Goal: Task Accomplishment & Management: Use online tool/utility

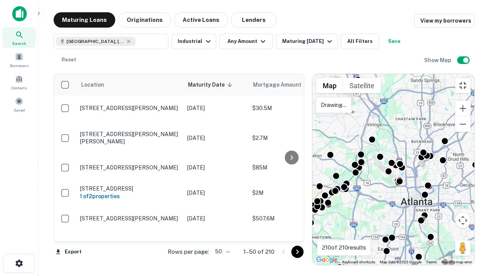
click at [470, 78] on button "Toggle fullscreen view" at bounding box center [462, 85] width 15 height 15
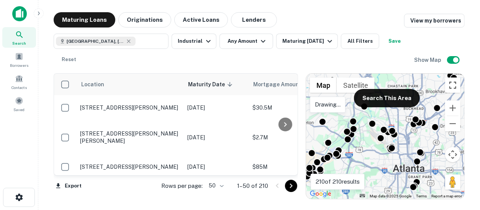
click at [454, 85] on button "Toggle fullscreen view" at bounding box center [452, 85] width 15 height 15
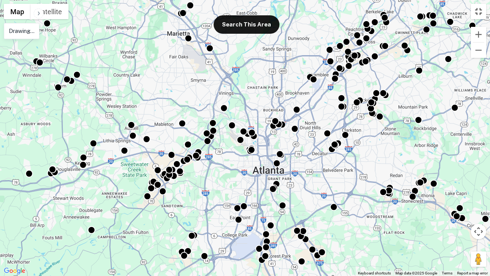
click at [478, 14] on button "Toggle fullscreen view" at bounding box center [478, 11] width 15 height 15
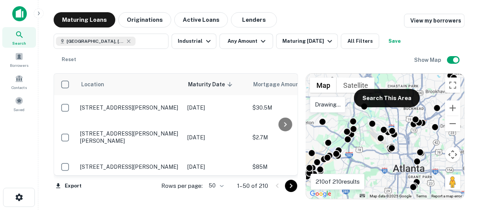
click at [221, 58] on div "[GEOGRAPHIC_DATA], [GEOGRAPHIC_DATA], [GEOGRAPHIC_DATA] ​ Industrial Any Amount…" at bounding box center [234, 51] width 360 height 34
click at [327, 41] on icon "button" at bounding box center [329, 41] width 5 height 3
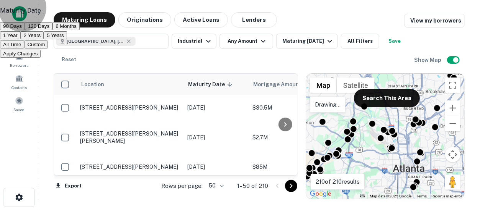
click at [44, 39] on button "2 Years" at bounding box center [32, 35] width 23 height 8
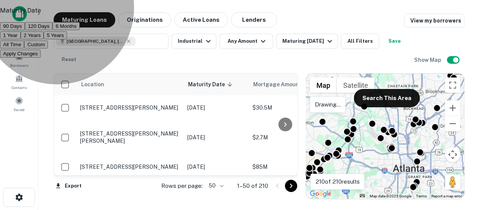
click at [41, 58] on button "Apply Changes" at bounding box center [20, 54] width 41 height 8
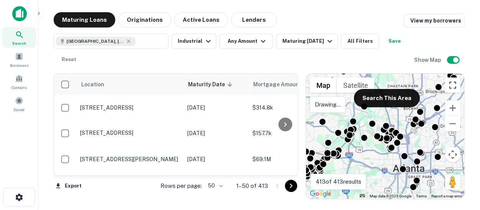
click at [452, 84] on button "Toggle fullscreen view" at bounding box center [452, 85] width 15 height 15
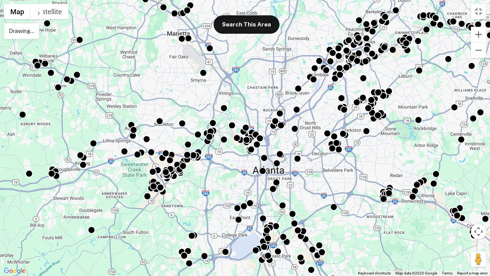
click at [21, 30] on p "Drawing..." at bounding box center [22, 30] width 26 height 9
click at [47, 11] on button "Satellite" at bounding box center [50, 11] width 38 height 15
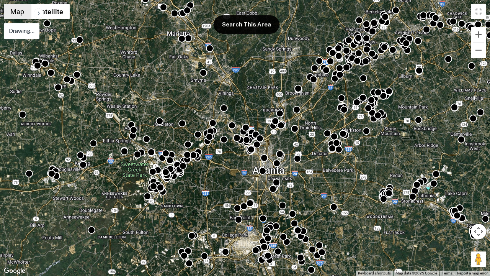
click at [21, 11] on button "Map" at bounding box center [17, 11] width 27 height 15
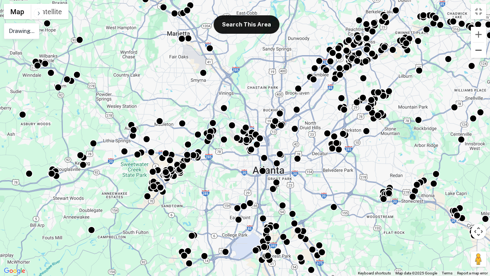
click at [479, 49] on button "Zoom out" at bounding box center [478, 49] width 15 height 15
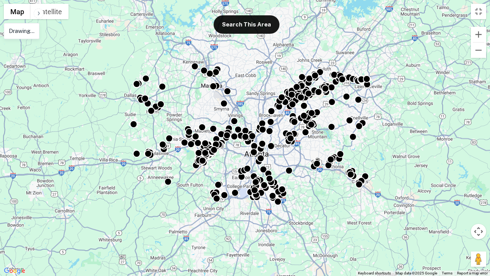
click at [21, 31] on p "Drawing..." at bounding box center [22, 30] width 26 height 9
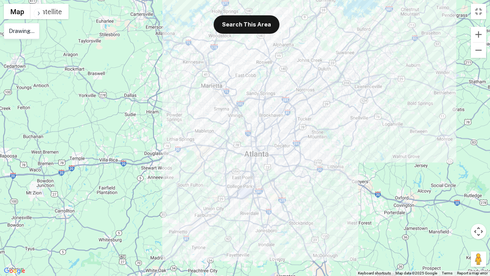
drag, startPoint x: 181, startPoint y: 174, endPoint x: 179, endPoint y: 167, distance: 7.1
click at [179, 167] on div at bounding box center [245, 138] width 490 height 276
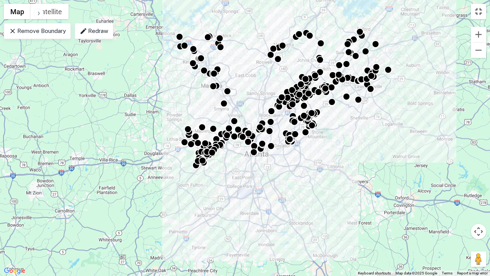
click at [479, 11] on button "Toggle fullscreen view" at bounding box center [478, 11] width 15 height 15
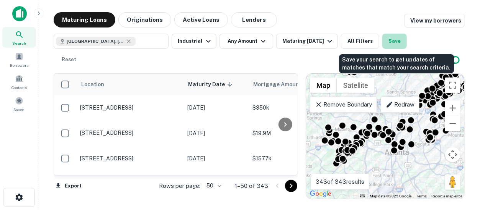
click at [395, 39] on button "Save" at bounding box center [394, 41] width 24 height 15
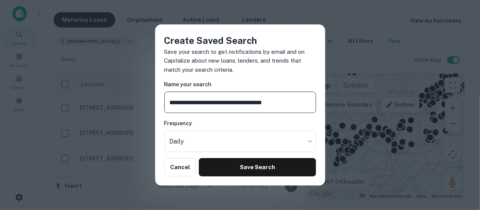
click at [259, 102] on input "**********" at bounding box center [240, 102] width 152 height 21
type input "**********"
click at [308, 143] on body "Search Borrowers Contacts Saved Maturing Loans Originations Active Loans Lender…" at bounding box center [240, 105] width 480 height 210
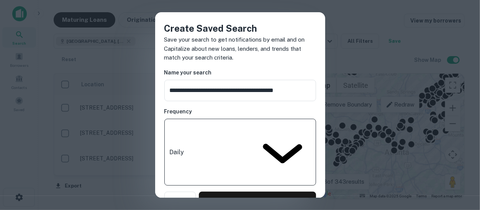
type input "******"
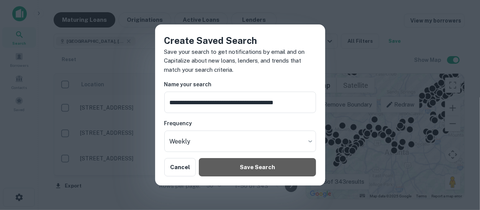
click at [297, 169] on button "Save Search" at bounding box center [257, 167] width 117 height 18
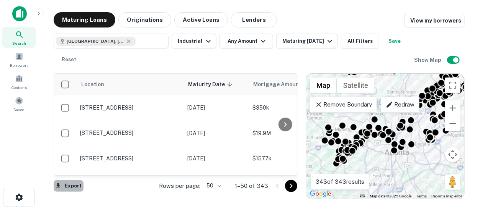
click at [73, 187] on button "Export" at bounding box center [69, 186] width 30 height 11
click at [292, 186] on icon "Go to next page" at bounding box center [291, 186] width 3 height 5
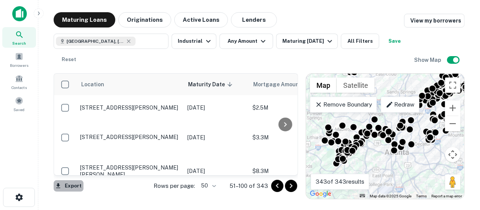
click at [67, 186] on button "Export" at bounding box center [69, 186] width 30 height 11
click at [292, 187] on icon "Go to next page" at bounding box center [290, 186] width 9 height 9
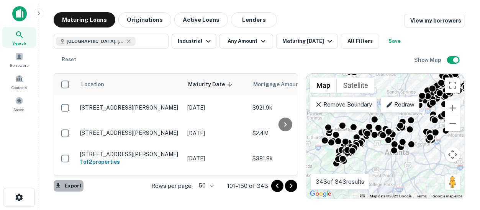
click at [70, 185] on button "Export" at bounding box center [69, 186] width 30 height 11
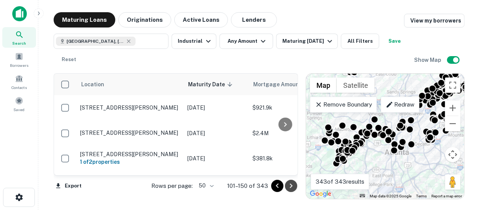
click at [294, 187] on icon "Go to next page" at bounding box center [290, 186] width 9 height 9
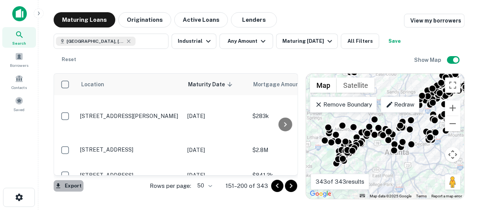
click at [67, 184] on button "Export" at bounding box center [69, 186] width 30 height 11
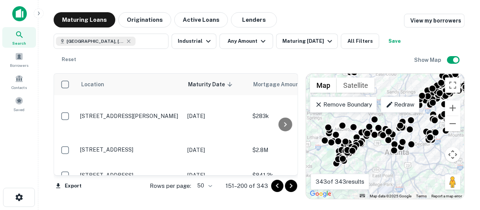
click at [291, 185] on icon "Go to next page" at bounding box center [291, 186] width 3 height 5
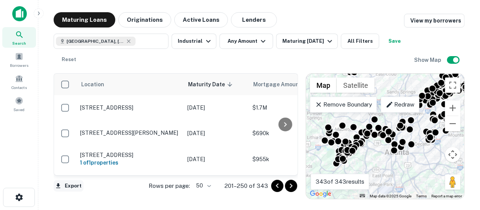
click at [74, 189] on button "Export" at bounding box center [69, 186] width 30 height 11
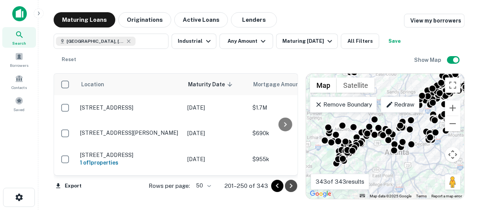
click at [289, 190] on icon "Go to next page" at bounding box center [290, 186] width 9 height 9
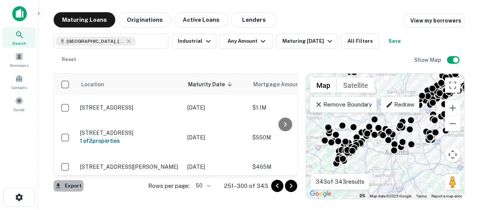
click at [72, 187] on button "Export" at bounding box center [69, 186] width 30 height 11
click at [291, 186] on icon "Go to next page" at bounding box center [291, 186] width 3 height 5
click at [291, 186] on div "Export Rows per page: 50 ** 251–300 of 343" at bounding box center [176, 186] width 244 height 21
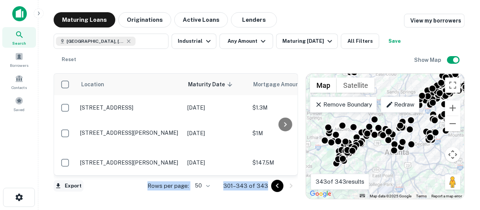
click at [78, 185] on button "Export" at bounding box center [69, 186] width 30 height 11
